Goal: Information Seeking & Learning: Learn about a topic

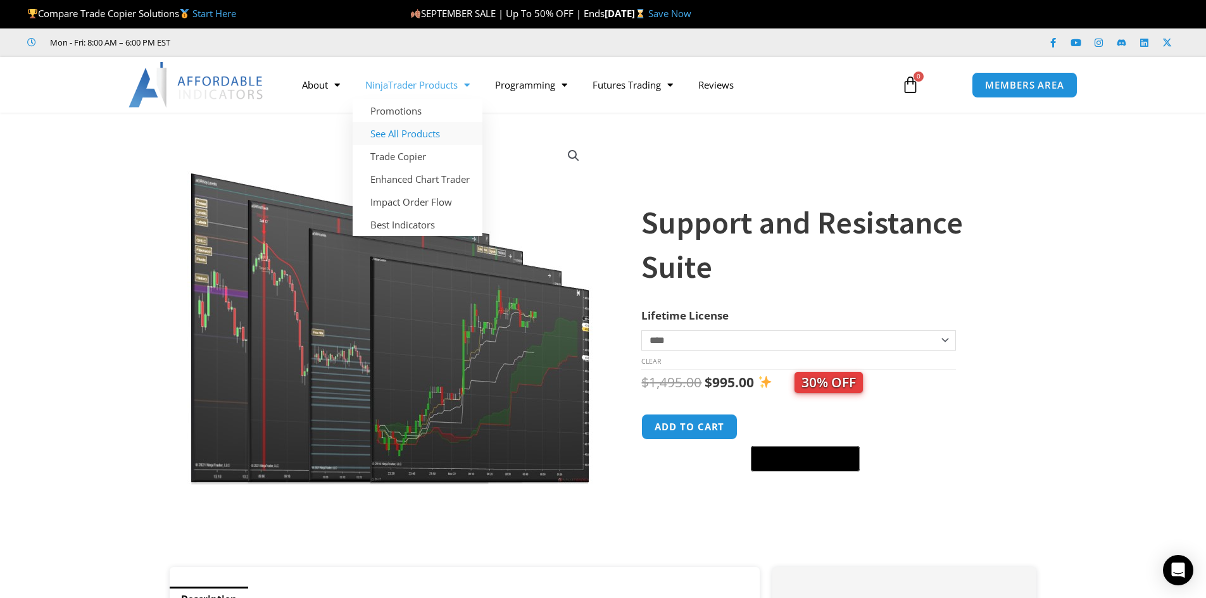
click at [459, 135] on link "See All Products" at bounding box center [418, 133] width 130 height 23
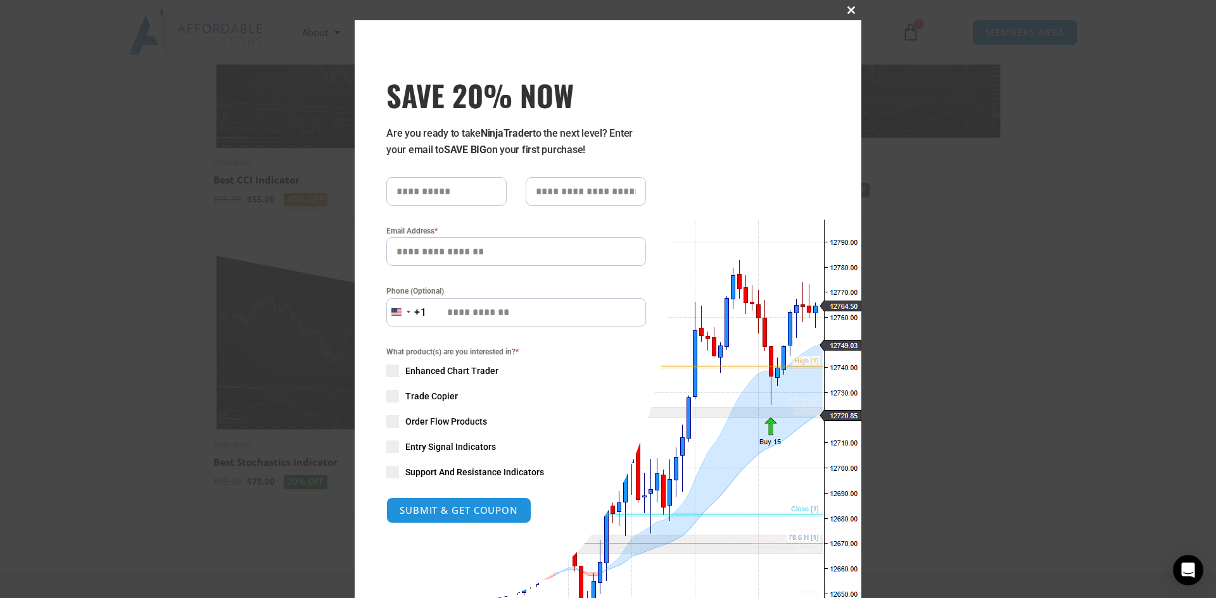
click at [847, 11] on span "SAVE 20% NOW popup" at bounding box center [851, 10] width 20 height 8
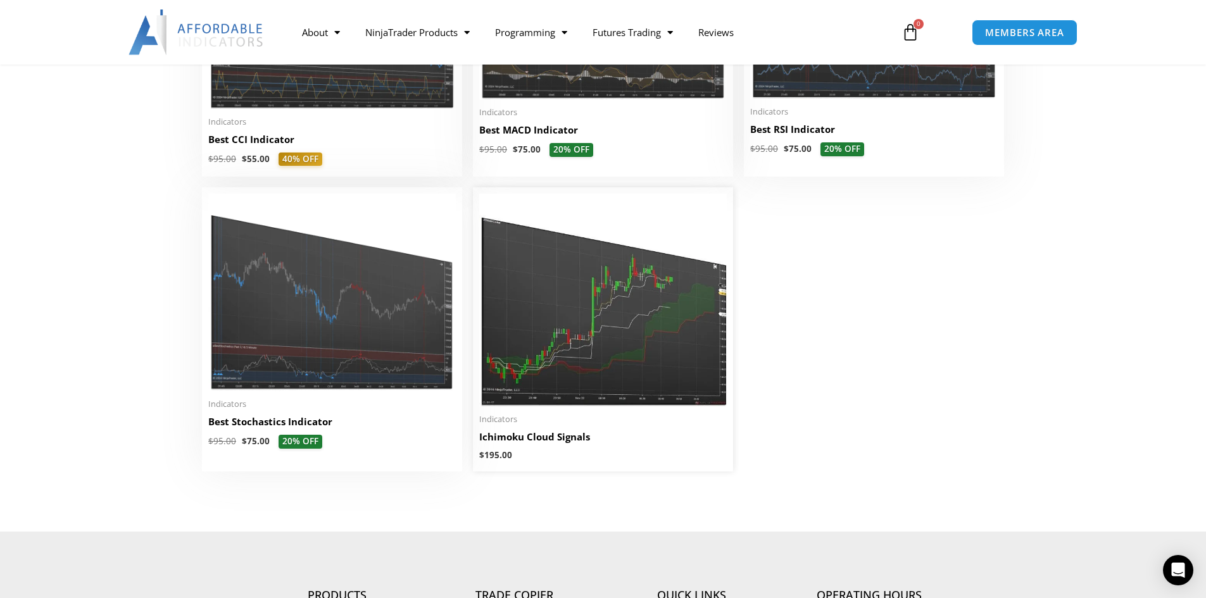
scroll to position [2849, 0]
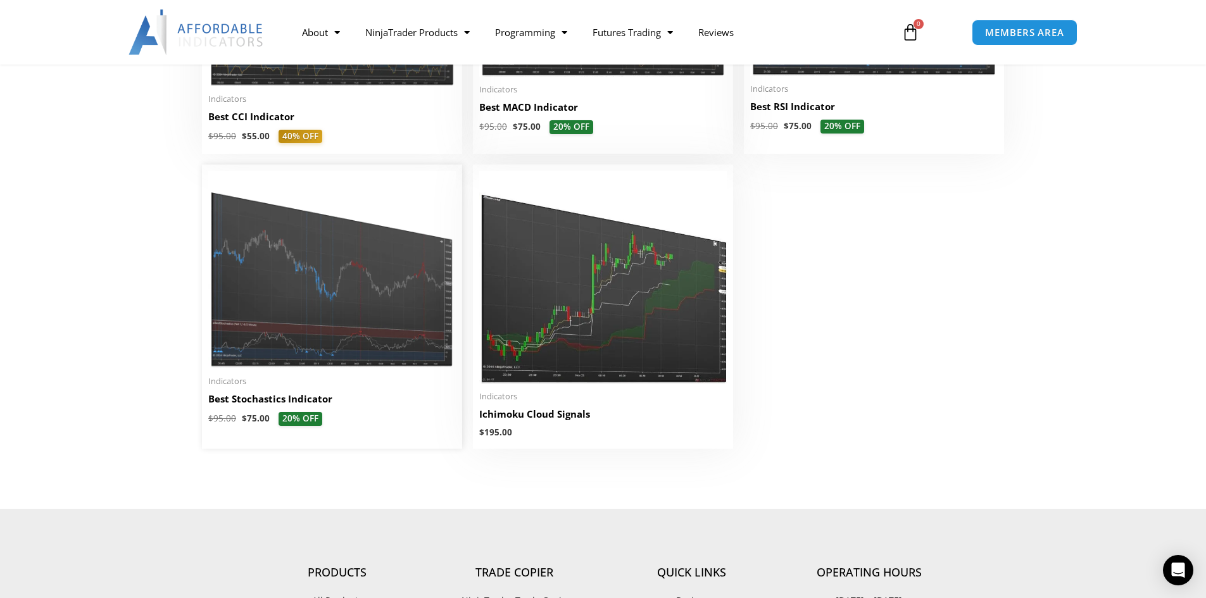
click at [257, 316] on img at bounding box center [332, 270] width 248 height 198
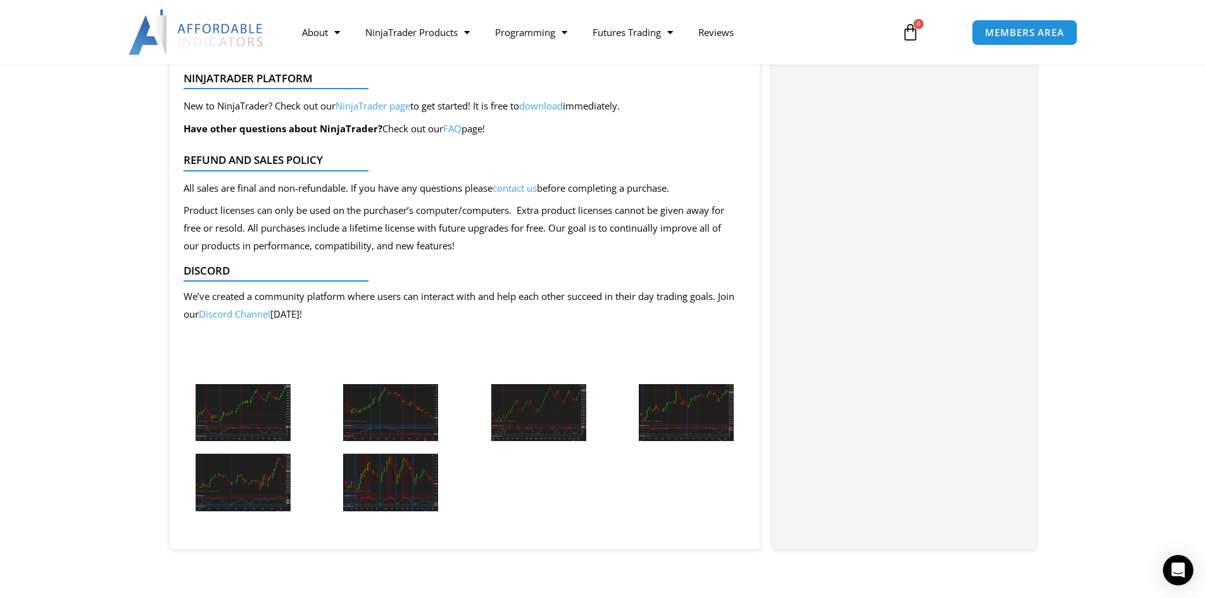
scroll to position [1393, 0]
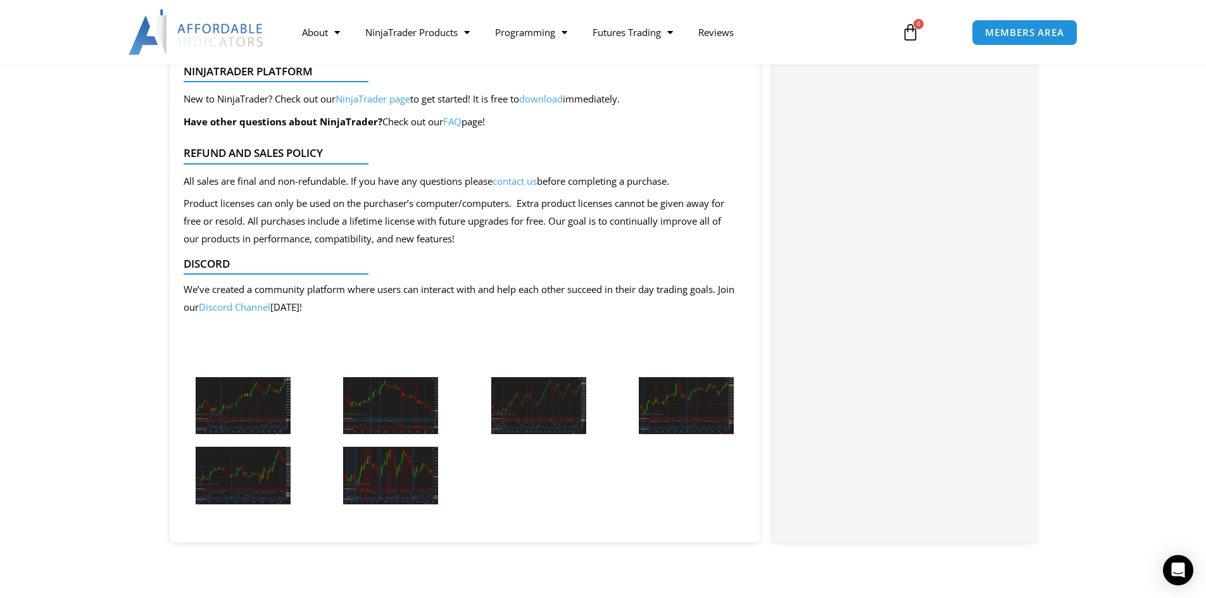
click at [242, 412] on img at bounding box center [243, 406] width 95 height 58
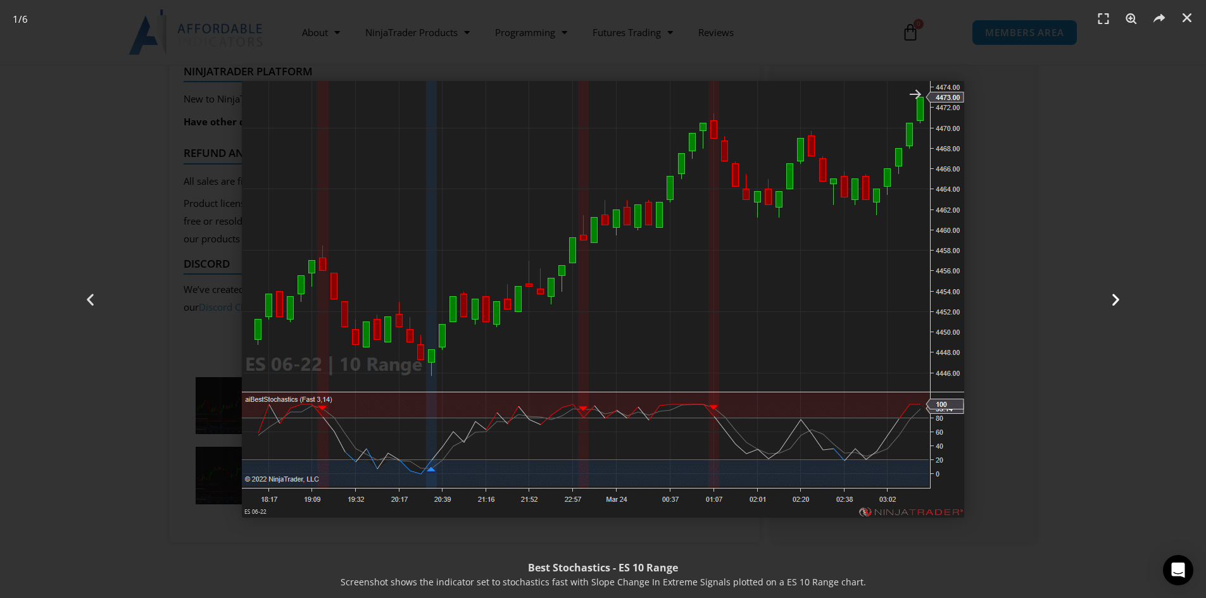
click at [1114, 304] on icon "Next slide" at bounding box center [1116, 299] width 16 height 16
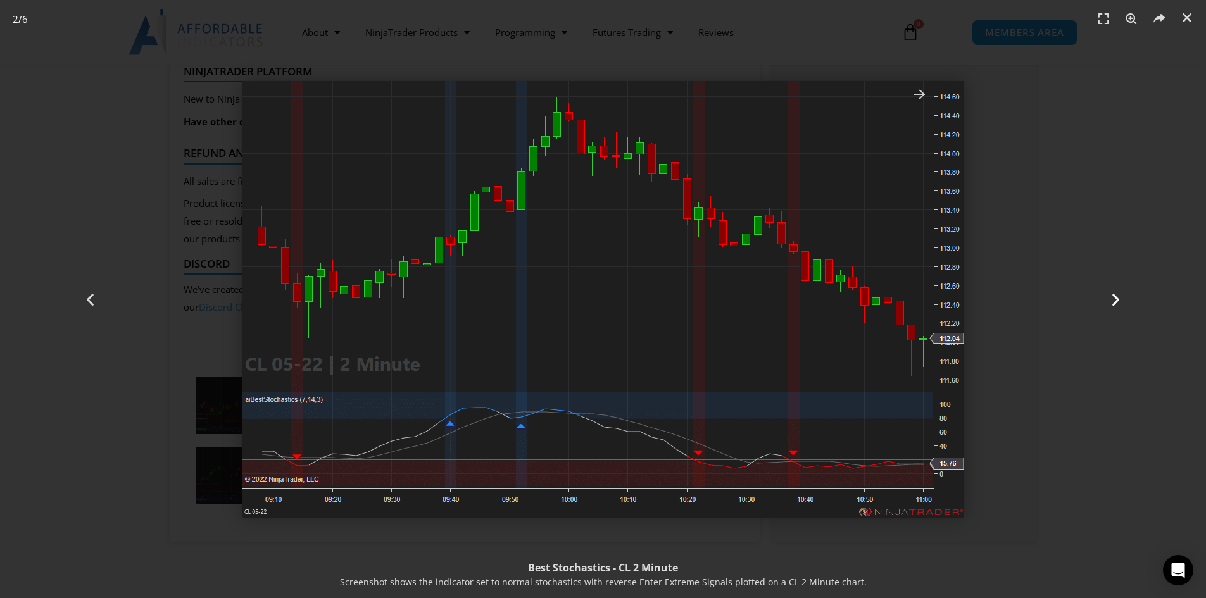
click at [1114, 304] on icon "Next slide" at bounding box center [1116, 299] width 16 height 16
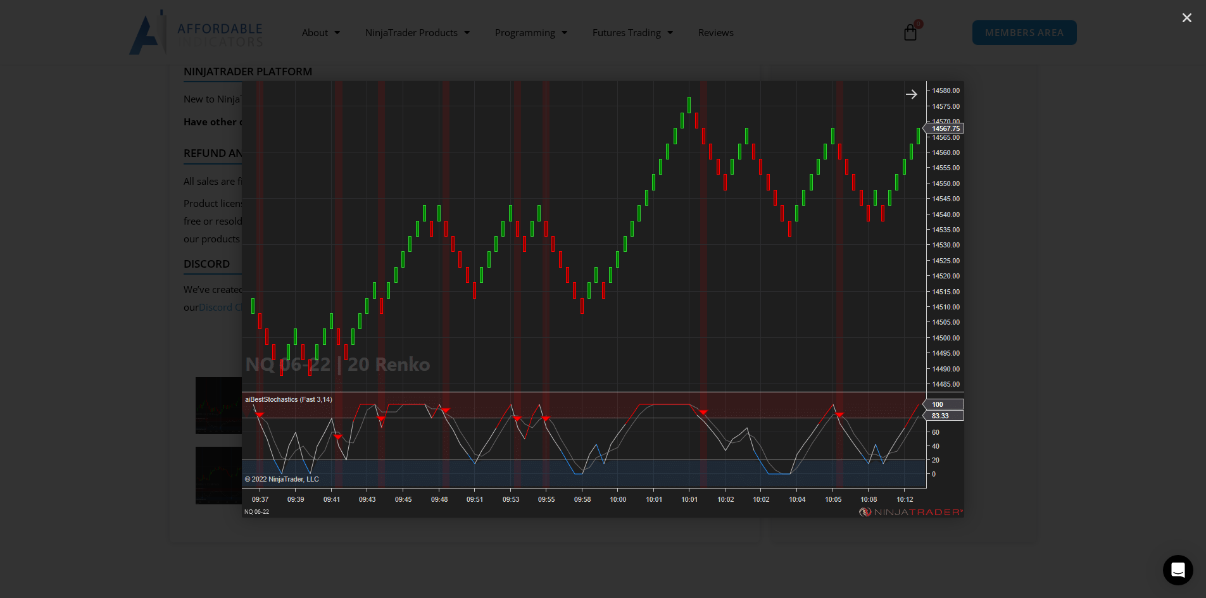
click at [1114, 304] on icon "Next slide" at bounding box center [1116, 299] width 16 height 16
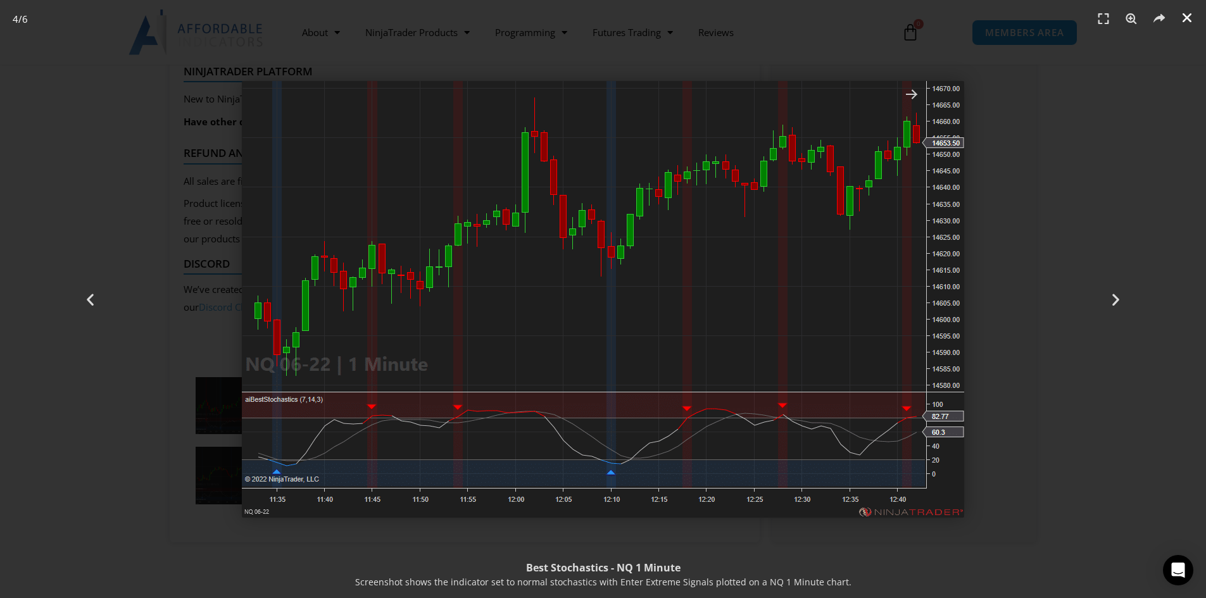
click at [1190, 22] on icon "Close (Esc)" at bounding box center [1187, 17] width 13 height 13
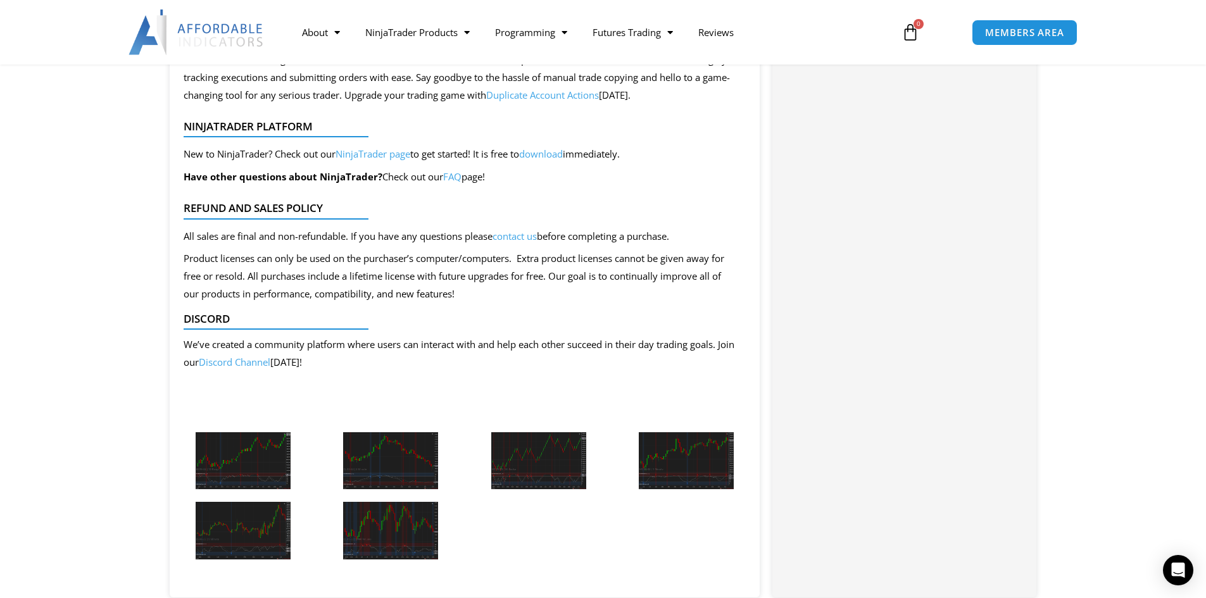
scroll to position [1266, 0]
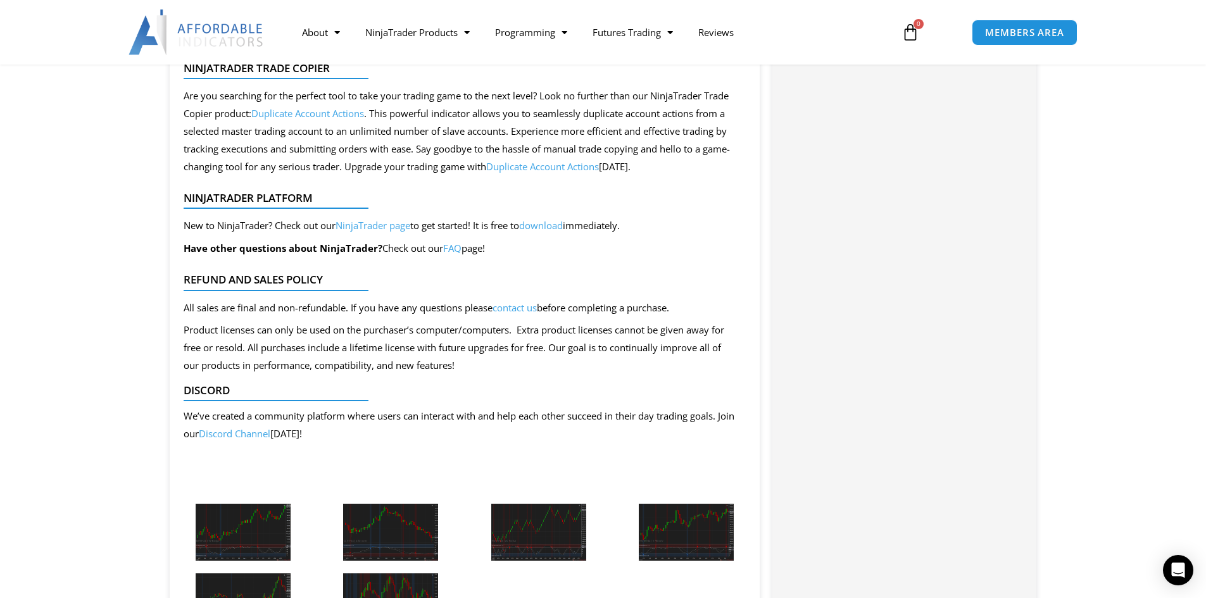
click at [263, 434] on link "Discord Channel" at bounding box center [235, 433] width 72 height 13
